Goal: Transaction & Acquisition: Purchase product/service

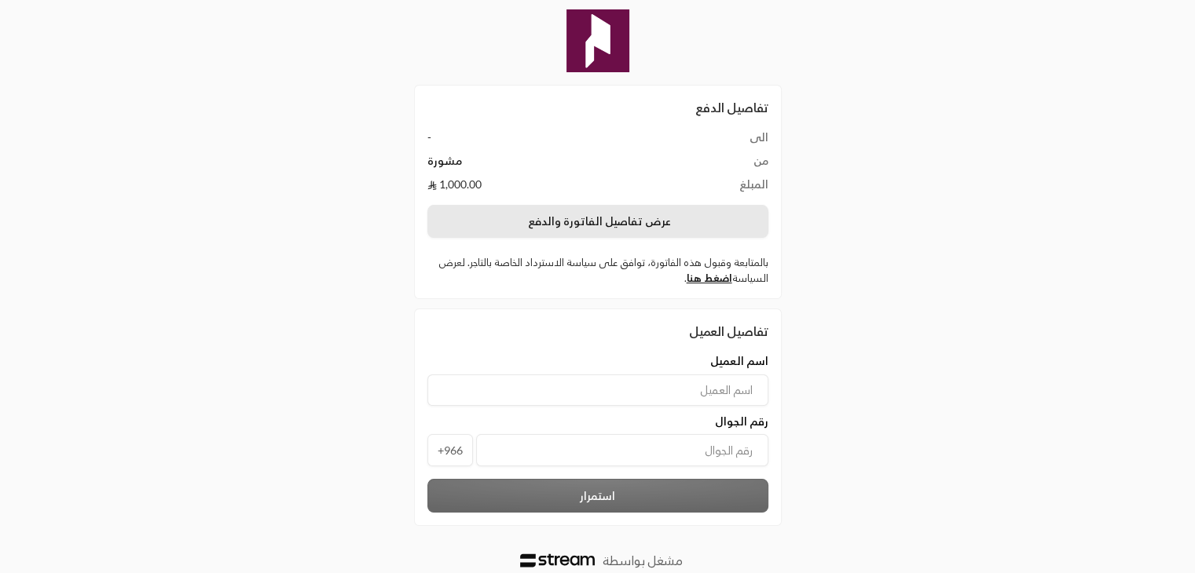
click at [574, 227] on button "عرض تفاصيل الفاتورة والدفع" at bounding box center [597, 221] width 341 height 33
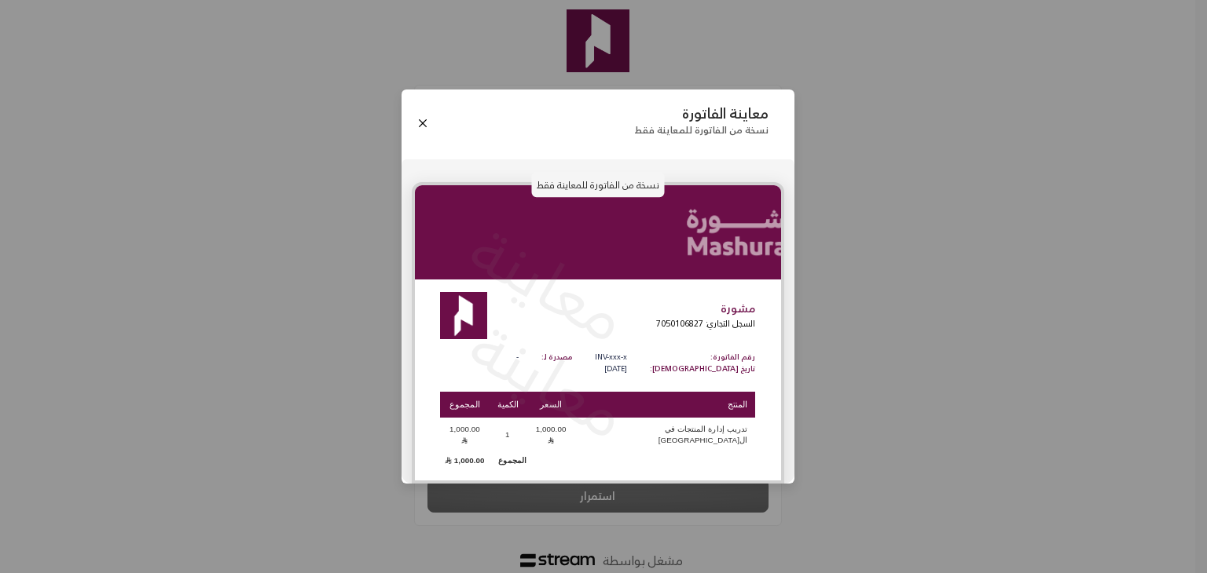
click at [474, 453] on td "1,000.00" at bounding box center [464, 460] width 49 height 16
click at [638, 346] on div "مشورة السجل التجاري: 7050106827 رقم الفاتورة: تاريخ الفاتورة: INV-xxx-x [DATE] …" at bounding box center [598, 381] width 366 height 178
click at [418, 126] on button "Close" at bounding box center [422, 123] width 17 height 17
